Goal: Task Accomplishment & Management: Use online tool/utility

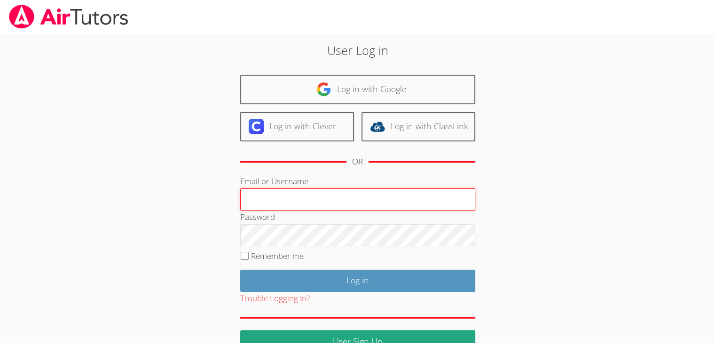
click at [271, 200] on input "Email or Username" at bounding box center [357, 199] width 235 height 23
type input "[EMAIL_ADDRESS][DOMAIN_NAME]"
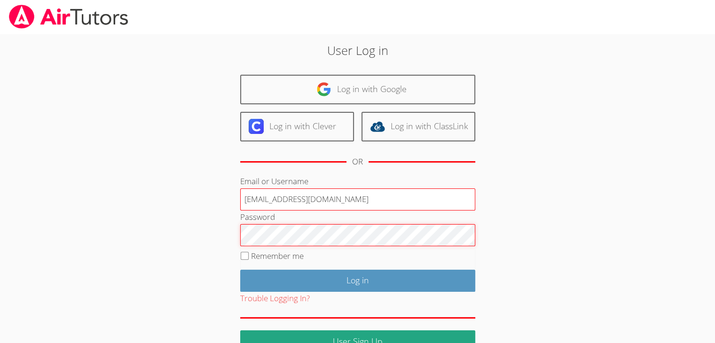
click at [240, 270] on input "Log in" at bounding box center [357, 281] width 235 height 22
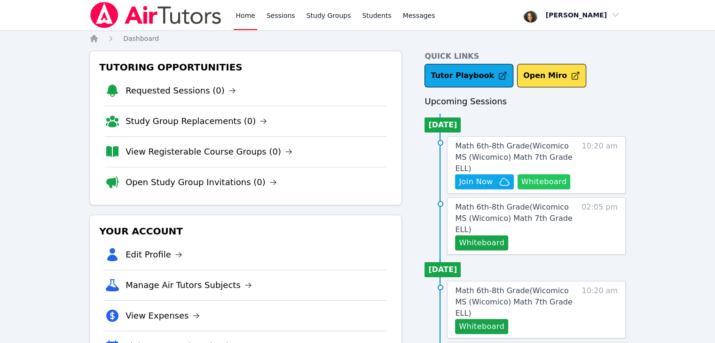
click at [547, 174] on button "Whiteboard" at bounding box center [543, 181] width 53 height 15
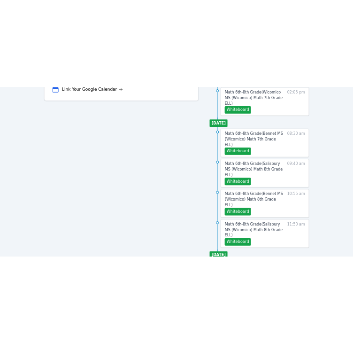
scroll to position [376, 0]
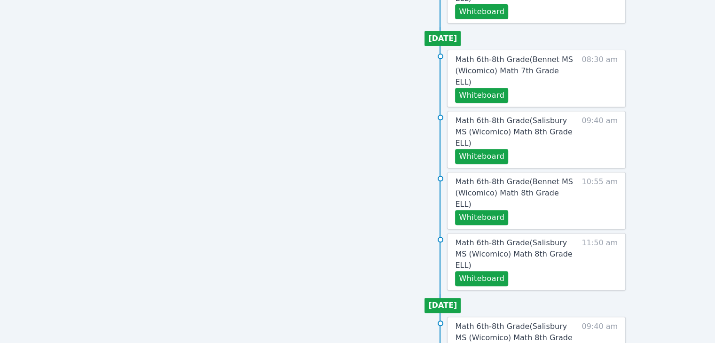
click at [46, 93] on div "Home Sessions Study Groups Students Messages Open user menu Michelle Dupin Open…" at bounding box center [357, 40] width 715 height 833
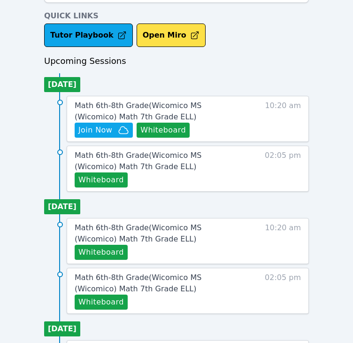
scroll to position [361, 0]
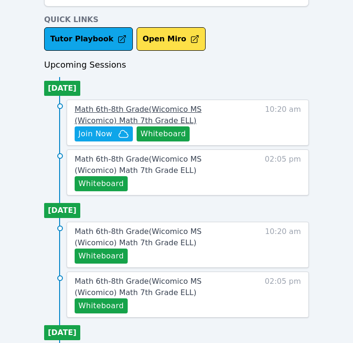
click at [169, 112] on span "Math 6th-8th Grade ( Wicomico MS (Wicomico) Math 7th Grade ELL )" at bounding box center [138, 115] width 127 height 20
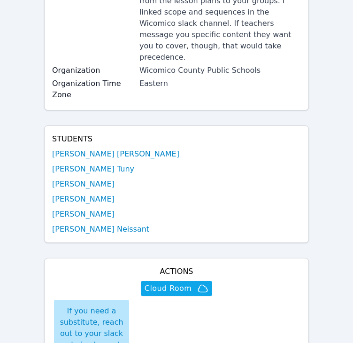
scroll to position [196, 0]
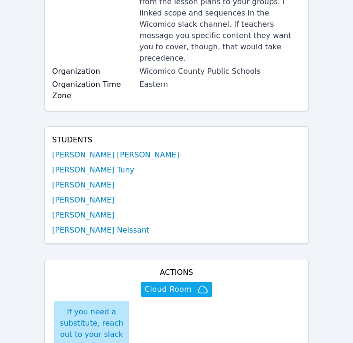
click at [329, 130] on div "Home Sessions Study Groups Students Messages Open user menu Michelle Dupin Open…" at bounding box center [176, 295] width 353 height 982
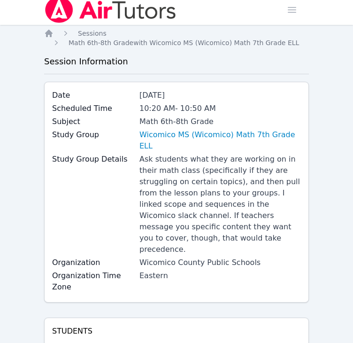
scroll to position [0, 0]
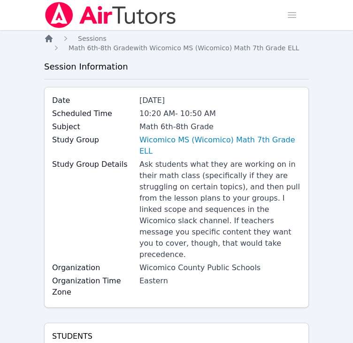
click at [48, 40] on icon "Breadcrumb" at bounding box center [49, 39] width 8 height 8
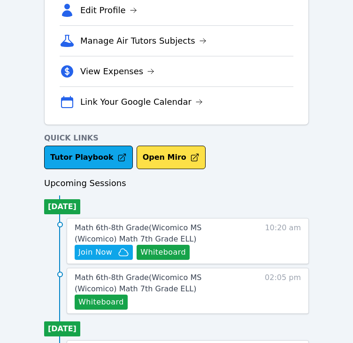
scroll to position [242, 0]
click at [87, 253] on span "Join Now" at bounding box center [95, 252] width 34 height 11
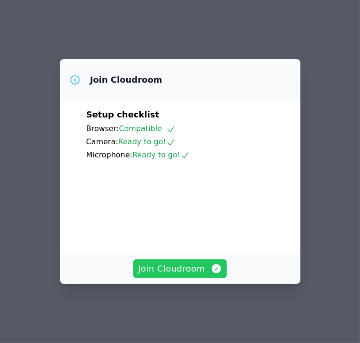
click at [166, 268] on button "Join Cloudroom" at bounding box center [179, 268] width 93 height 19
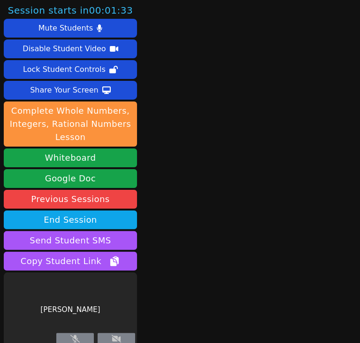
click at [166, 268] on div "Session starts in 00:01:33 Mute Students Disable Student Video Lock Student Con…" at bounding box center [180, 171] width 360 height 343
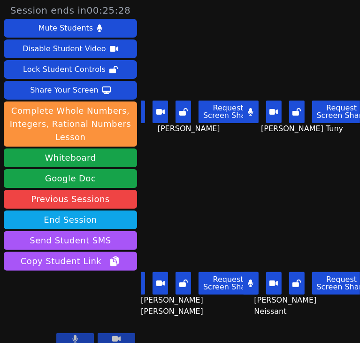
scroll to position [8, 0]
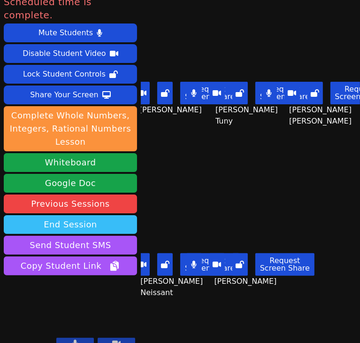
click at [111, 215] on button "End Session" at bounding box center [70, 224] width 133 height 19
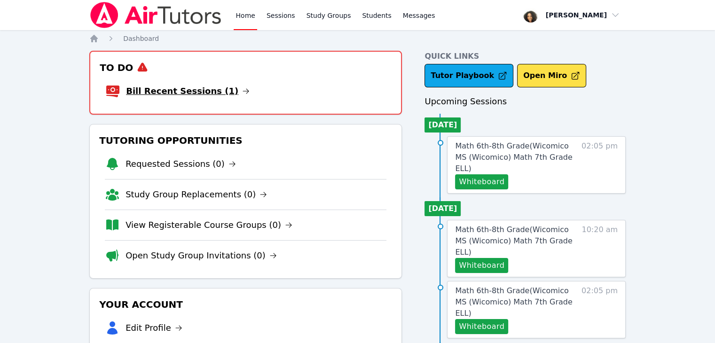
click at [137, 93] on link "Bill Recent Sessions (1)" at bounding box center [188, 91] width 124 height 13
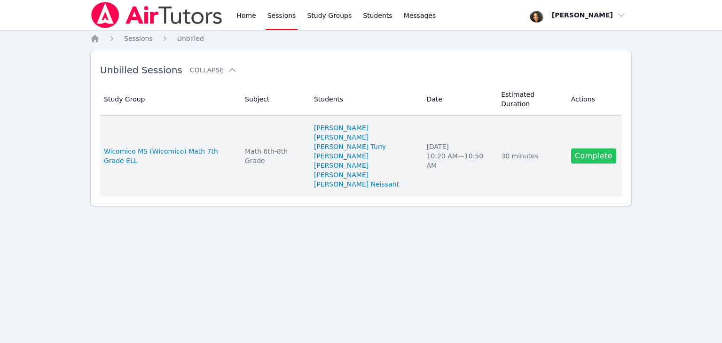
click at [588, 148] on link "Complete" at bounding box center [593, 155] width 45 height 15
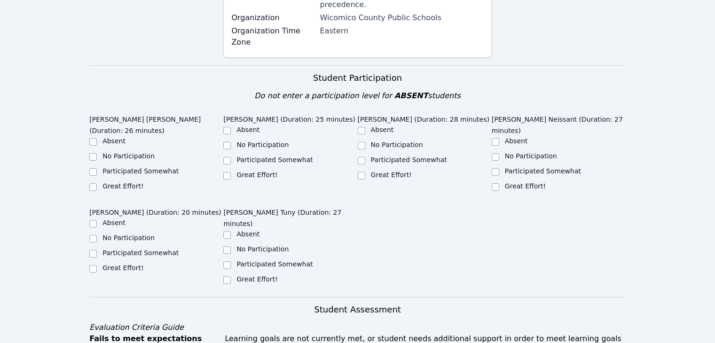
scroll to position [261, 0]
click at [94, 183] on input "Great Effort!" at bounding box center [93, 187] width 8 height 8
checkbox input "true"
click at [93, 265] on input "Great Effort!" at bounding box center [93, 269] width 8 height 8
checkbox input "true"
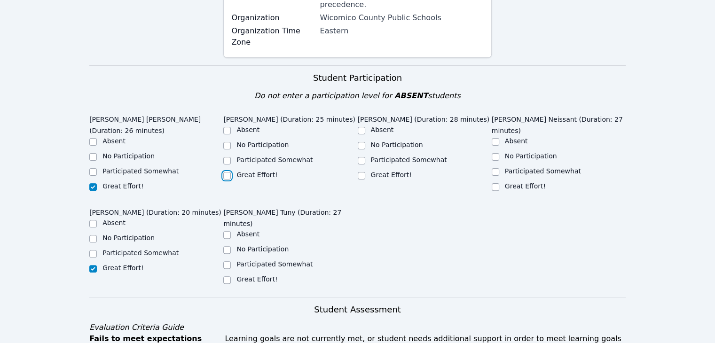
click at [228, 172] on input "Great Effort!" at bounding box center [227, 176] width 8 height 8
checkbox input "true"
click at [227, 276] on input "Great Effort!" at bounding box center [227, 280] width 8 height 8
checkbox input "true"
click at [374, 171] on label "Great Effort!" at bounding box center [391, 175] width 41 height 8
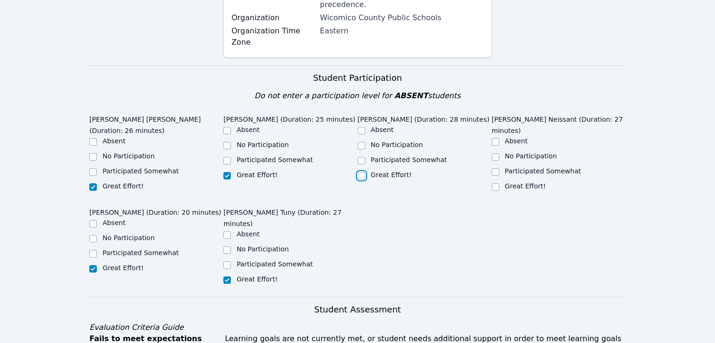
click at [365, 172] on input "Great Effort!" at bounding box center [362, 176] width 8 height 8
checkbox input "true"
click at [505, 182] on label "Great Effort!" at bounding box center [525, 186] width 41 height 8
click at [499, 183] on input "Great Effort!" at bounding box center [495, 187] width 8 height 8
checkbox input "true"
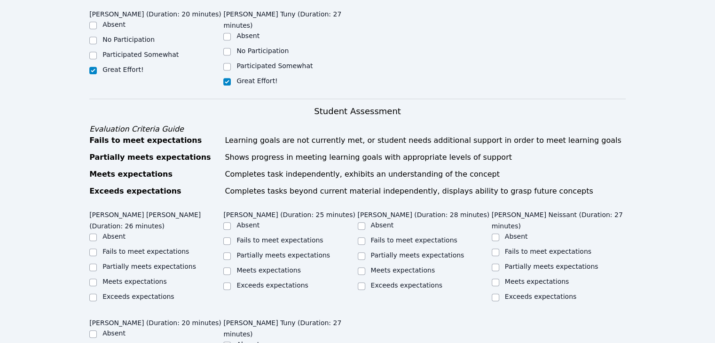
scroll to position [461, 0]
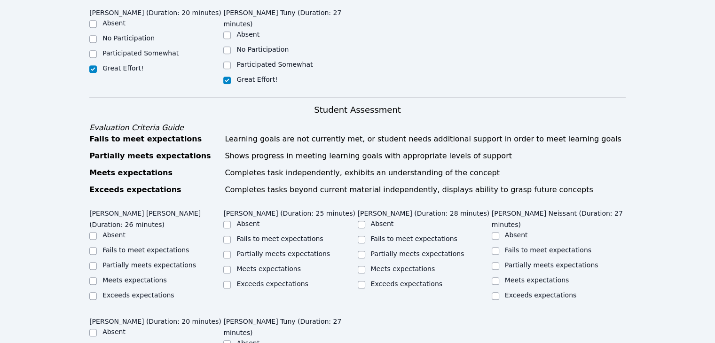
click at [118, 276] on label "Meets expectations" at bounding box center [134, 280] width 64 height 8
click at [97, 277] on input "Meets expectations" at bounding box center [93, 281] width 8 height 8
checkbox input "true"
click at [254, 265] on label "Meets expectations" at bounding box center [268, 269] width 64 height 8
click at [231, 266] on input "Meets expectations" at bounding box center [227, 270] width 8 height 8
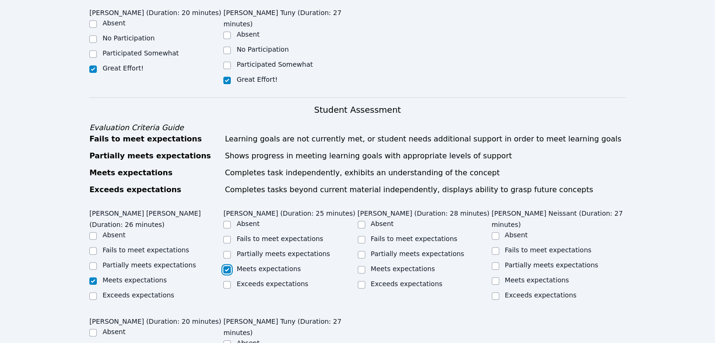
checkbox input "true"
click at [391, 265] on label "Meets expectations" at bounding box center [403, 269] width 64 height 8
click at [365, 266] on input "Meets expectations" at bounding box center [362, 270] width 8 height 8
checkbox input "true"
click at [529, 276] on label "Meets expectations" at bounding box center [537, 280] width 64 height 8
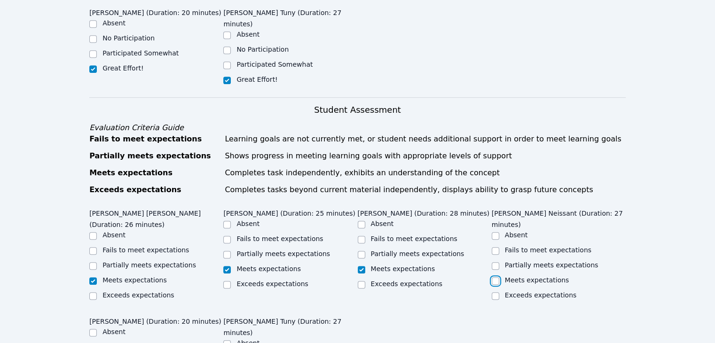
click at [499, 277] on input "Meets expectations" at bounding box center [495, 281] width 8 height 8
checkbox input "true"
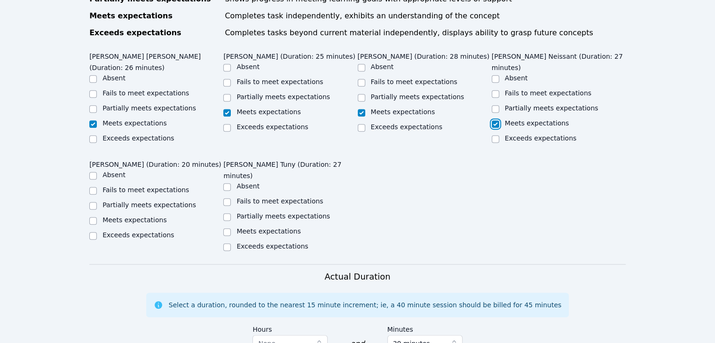
scroll to position [619, 0]
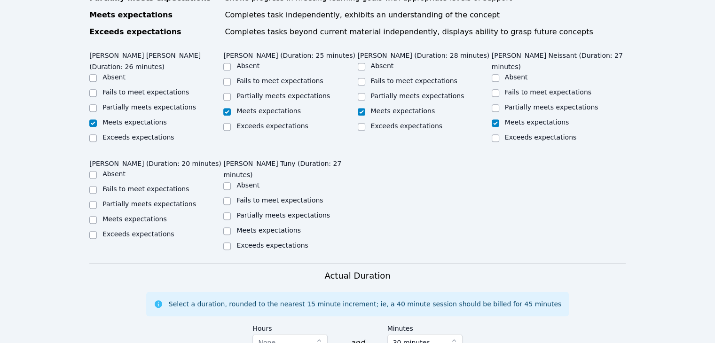
click at [255, 226] on label "Meets expectations" at bounding box center [268, 230] width 64 height 8
click at [231, 227] on input "Meets expectations" at bounding box center [227, 231] width 8 height 8
checkbox input "true"
click at [134, 215] on label "Meets expectations" at bounding box center [134, 219] width 64 height 8
click at [97, 216] on input "Meets expectations" at bounding box center [93, 220] width 8 height 8
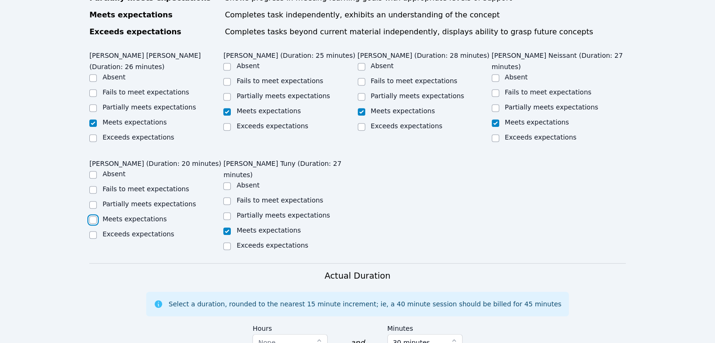
checkbox input "true"
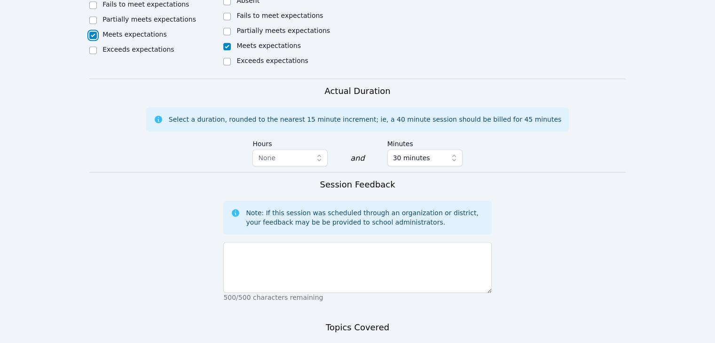
scroll to position [804, 0]
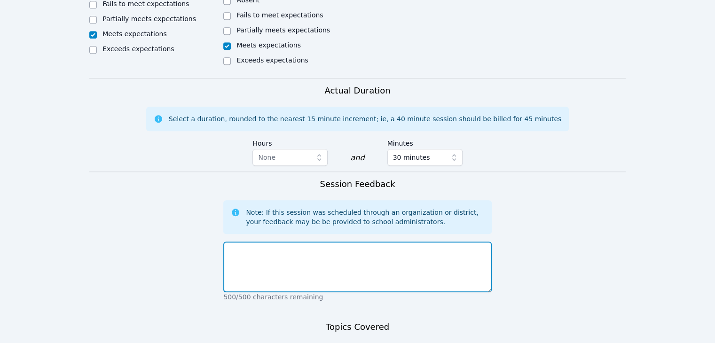
click at [323, 241] on textarea at bounding box center [357, 266] width 268 height 51
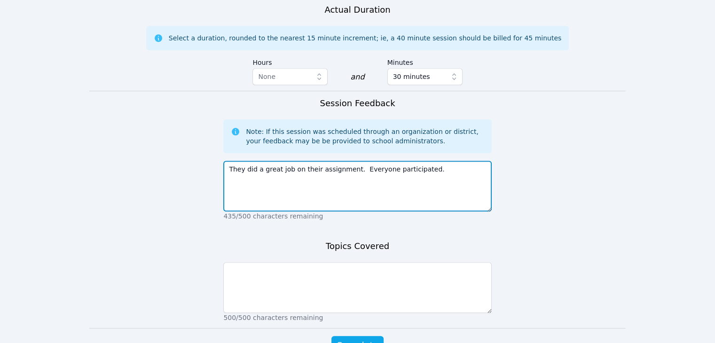
type textarea "They did a great job on their assignment. Everyone participated."
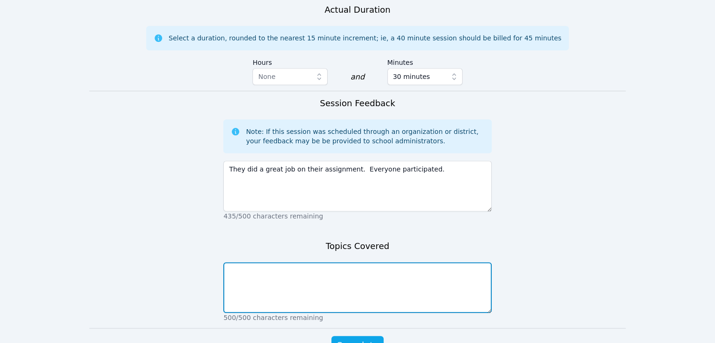
click at [470, 262] on textarea at bounding box center [357, 287] width 268 height 51
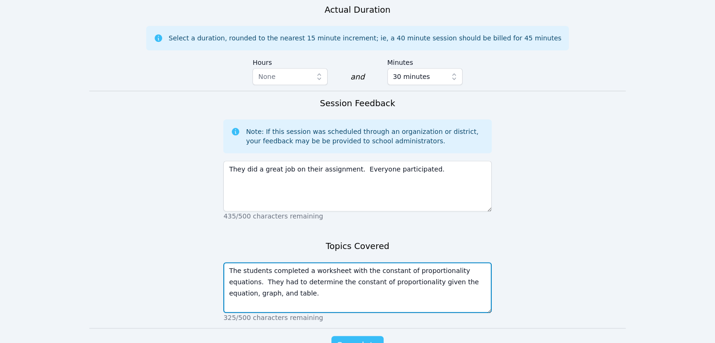
type textarea "The students completed a worksheet with the constant of proportionality equatio…"
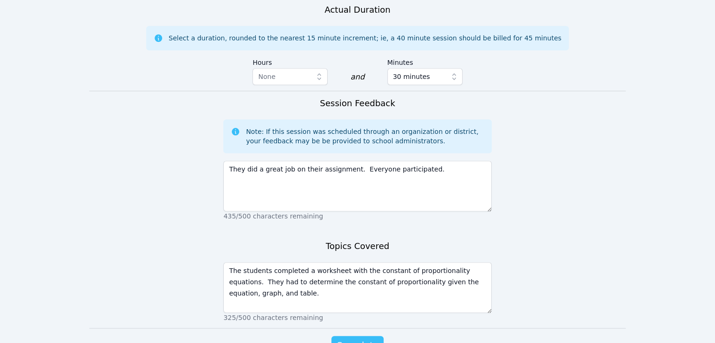
click at [368, 339] on span "Complete" at bounding box center [357, 345] width 42 height 13
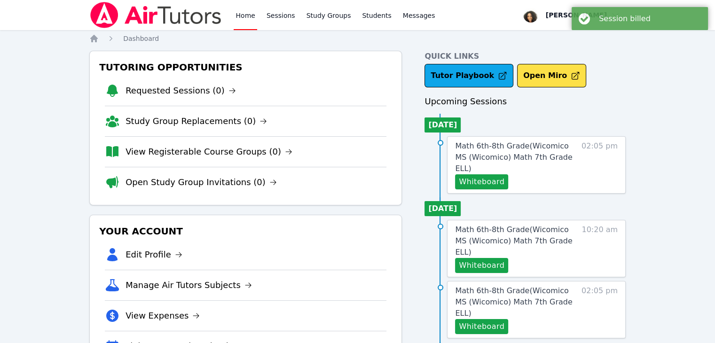
click at [613, 107] on h3 "Upcoming Sessions" at bounding box center [524, 101] width 201 height 13
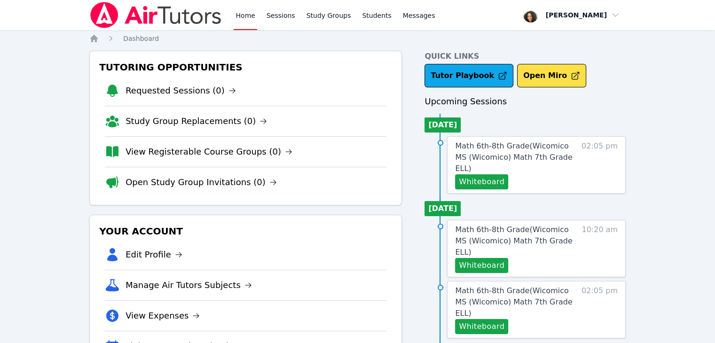
click at [566, 17] on div "Session billed" at bounding box center [639, 15] width 150 height 30
click at [584, 14] on span "button" at bounding box center [571, 15] width 102 height 21
click at [577, 54] on button "Logout" at bounding box center [574, 53] width 90 height 17
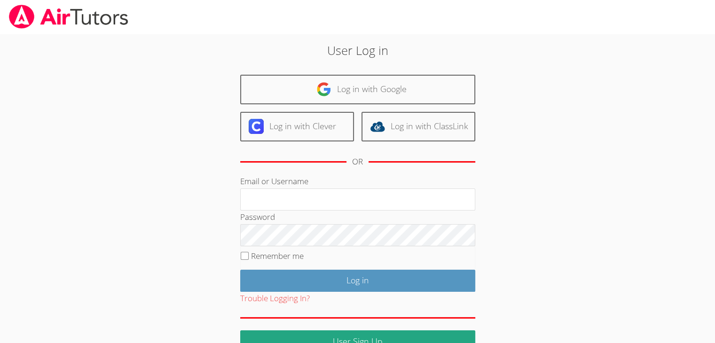
click at [621, 63] on div "User Log in Log in with Google Log in with Clever Log in with ClassLink OR Emai…" at bounding box center [357, 193] width 536 height 319
